Goal: Information Seeking & Learning: Learn about a topic

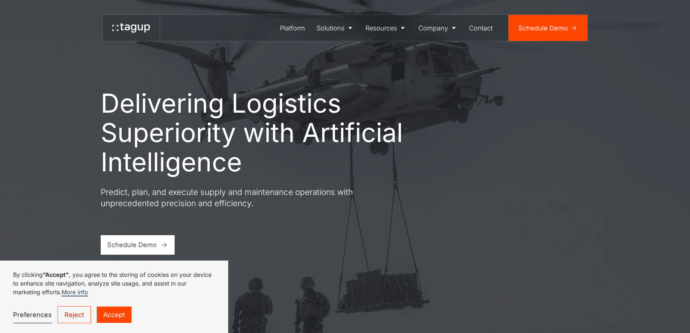
click at [117, 320] on link "Accept" at bounding box center [114, 314] width 35 height 16
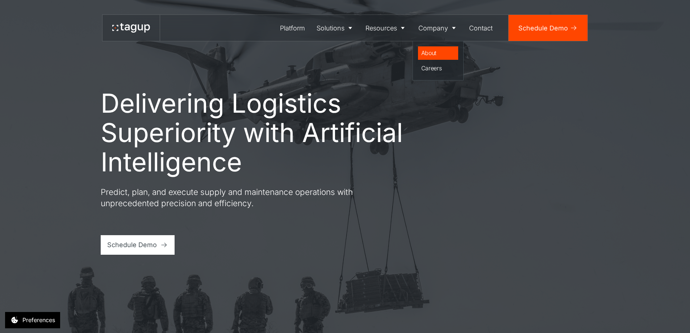
click at [429, 53] on div "About" at bounding box center [438, 53] width 34 height 9
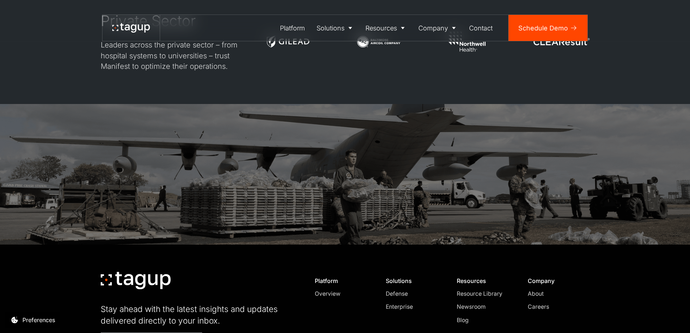
scroll to position [2286, 0]
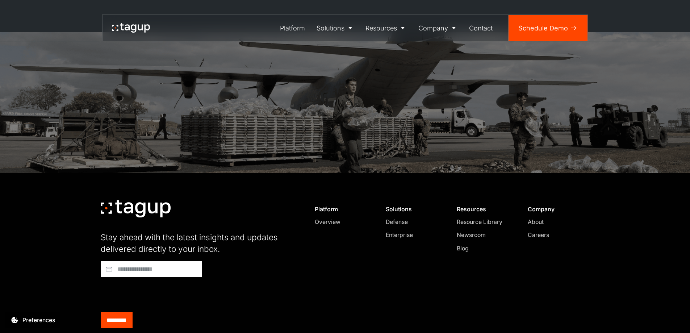
drag, startPoint x: 149, startPoint y: 318, endPoint x: 180, endPoint y: 321, distance: 31.2
copy div "Tagup Inc."
